Goal: Complete application form

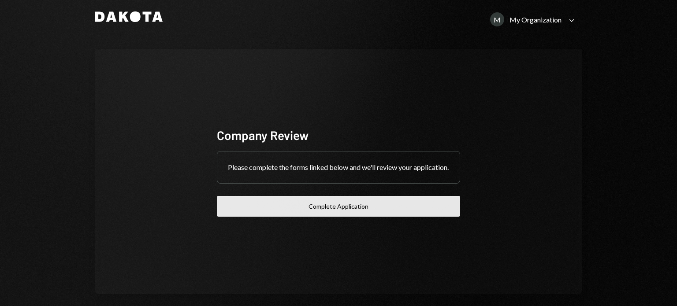
scroll to position [25, 0]
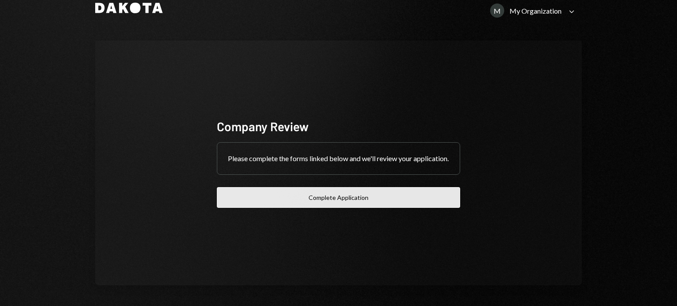
click at [364, 202] on button "Complete Application" at bounding box center [338, 197] width 243 height 21
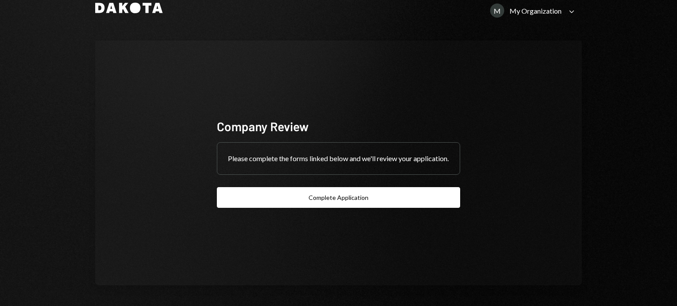
click at [566, 8] on icon "Caret Down" at bounding box center [571, 12] width 10 height 10
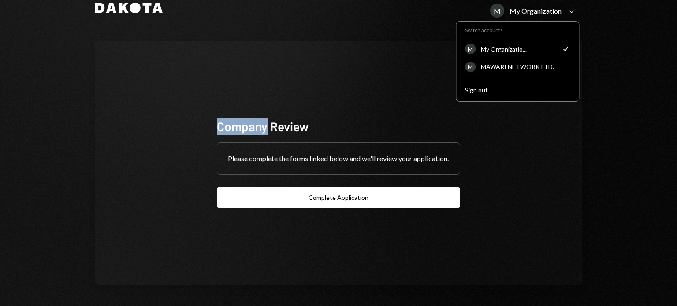
click at [566, 10] on icon "Caret Down" at bounding box center [571, 12] width 10 height 10
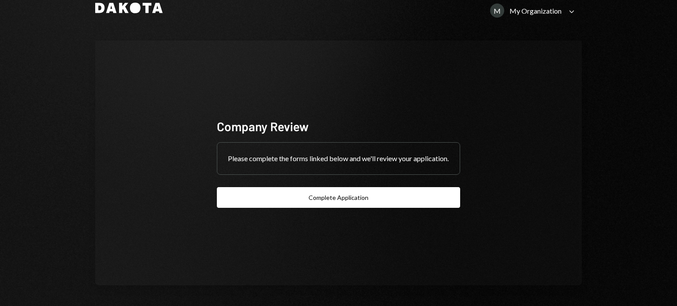
click at [569, 12] on icon "Caret Down" at bounding box center [571, 12] width 10 height 10
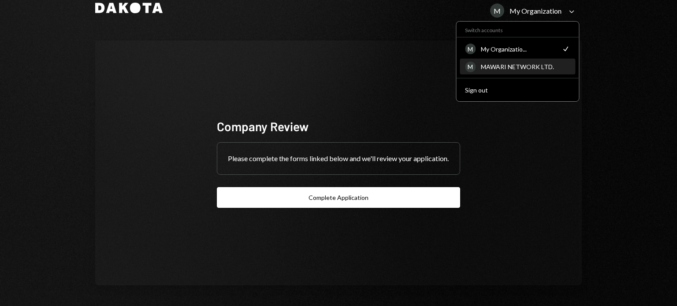
click at [504, 67] on div "MAWARI NETWORK LTD." at bounding box center [525, 66] width 89 height 7
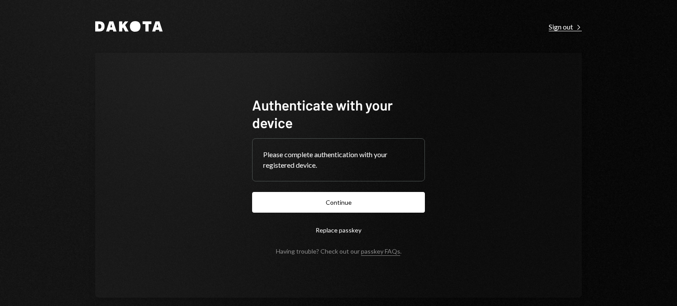
click at [560, 28] on div "Sign out Right Caret" at bounding box center [564, 26] width 33 height 9
